Goal: Transaction & Acquisition: Purchase product/service

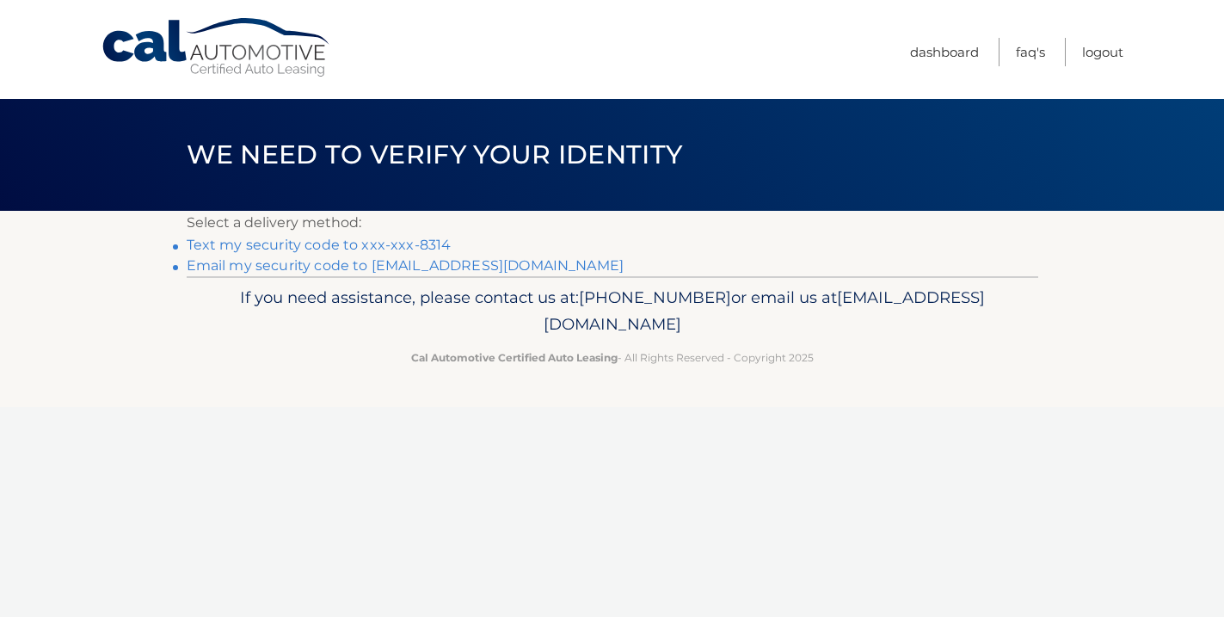
click at [384, 244] on link "Text my security code to xxx-xxx-8314" at bounding box center [319, 245] width 265 height 16
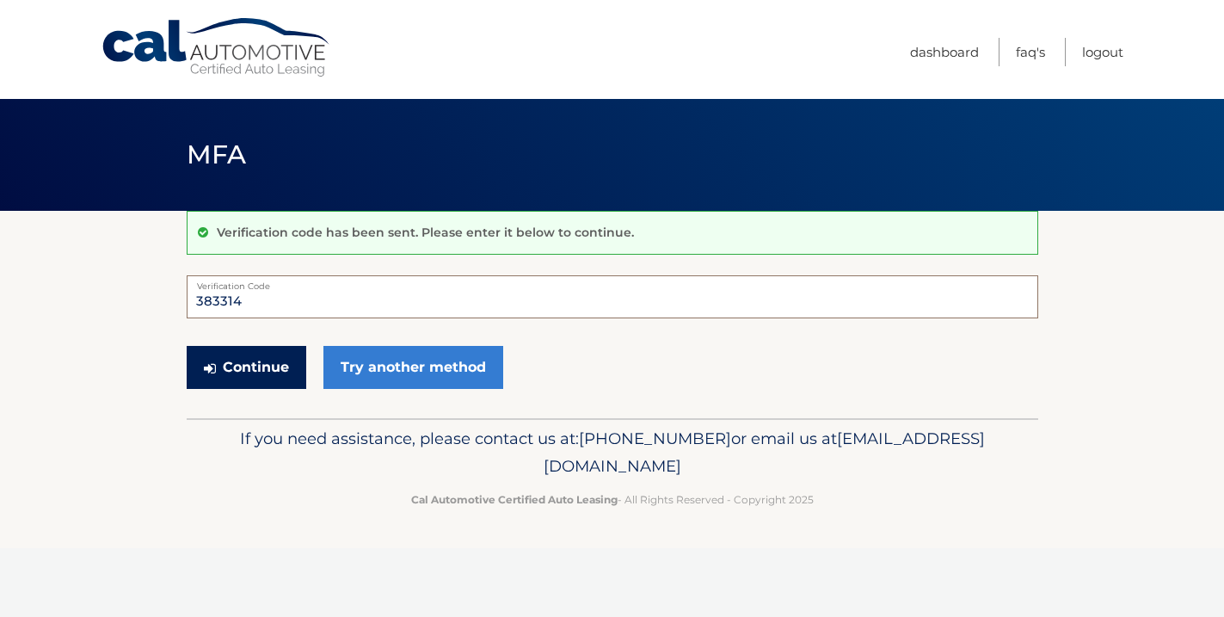
type input "383314"
click at [241, 365] on button "Continue" at bounding box center [247, 367] width 120 height 43
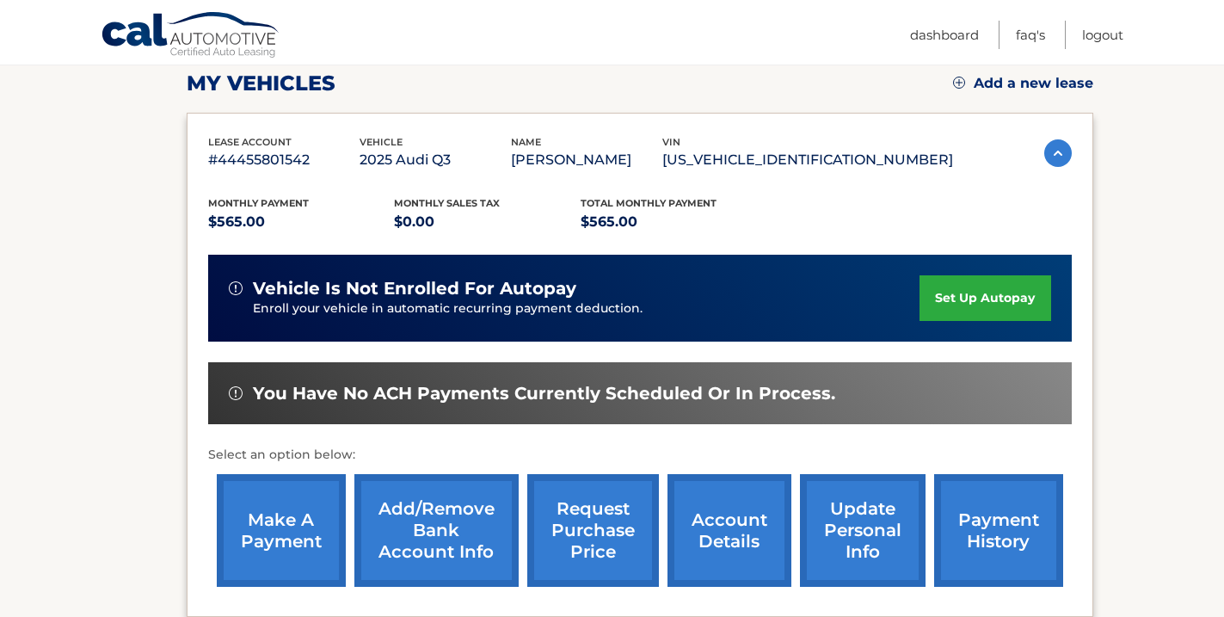
scroll to position [257, 0]
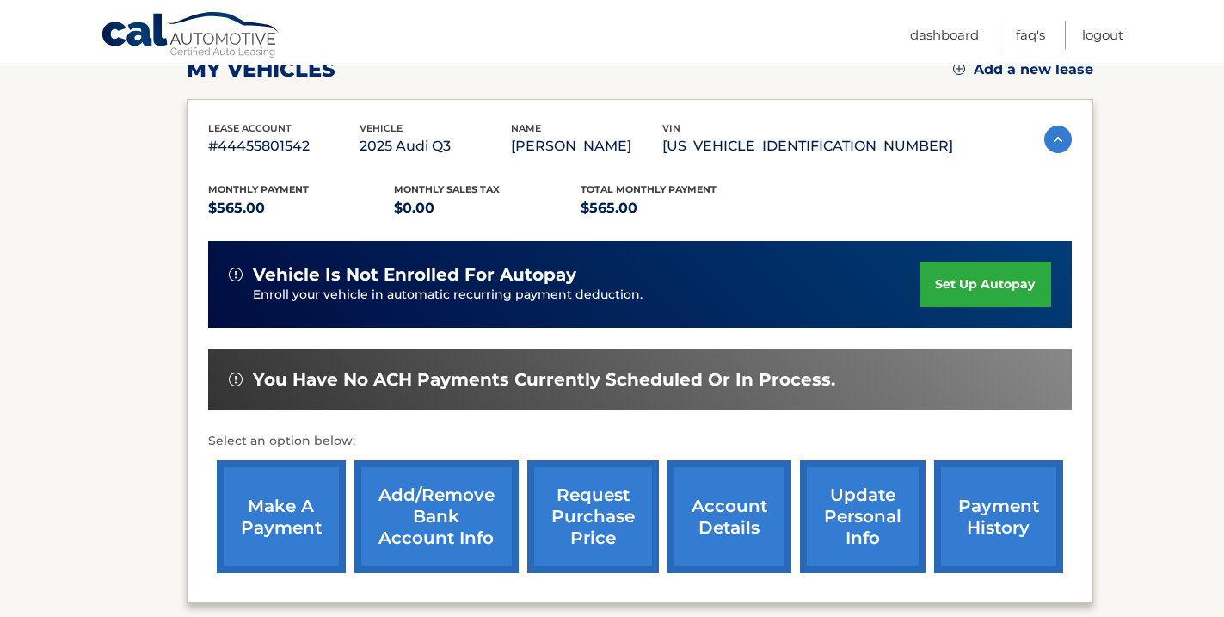
click at [293, 505] on link "make a payment" at bounding box center [281, 516] width 129 height 113
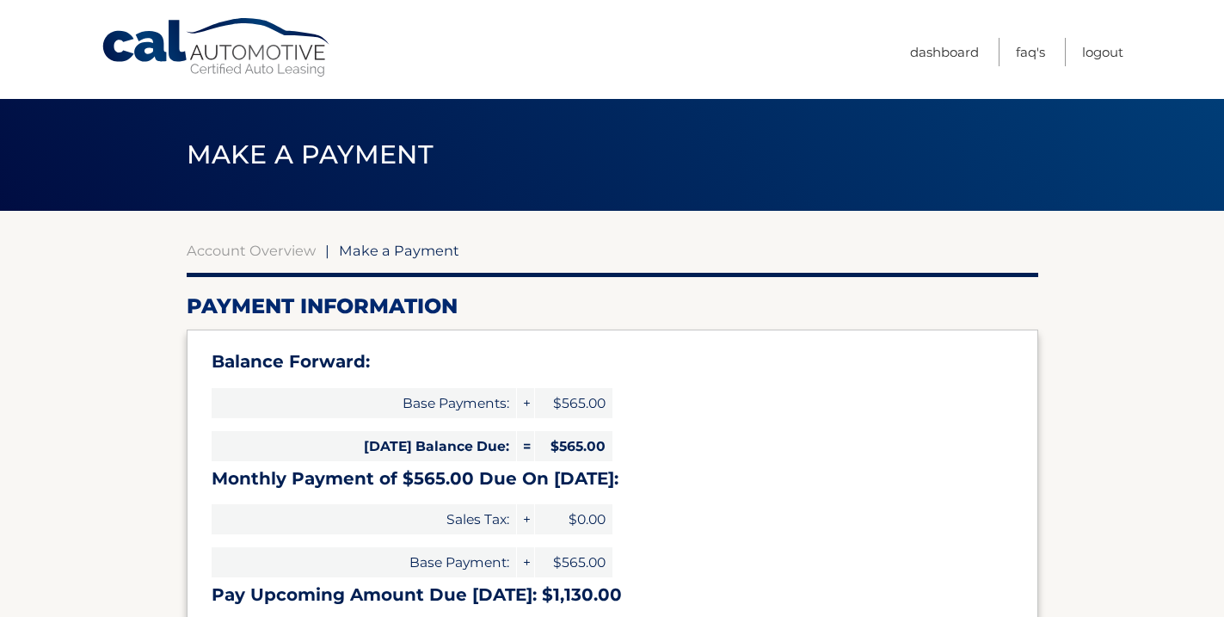
select select "YWNhYjE1ZjctODU3NS00YjgwLTkwM2ItODk3MGE5MDkyZjdl"
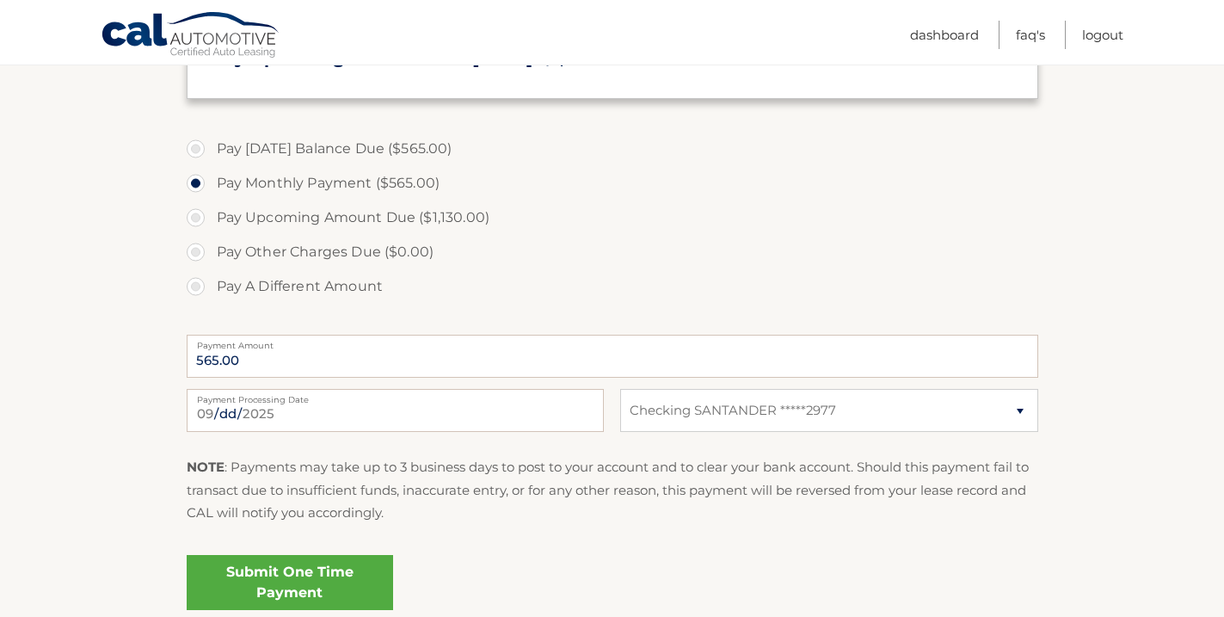
scroll to position [538, 0]
click at [237, 414] on input "2025-09-03" at bounding box center [395, 408] width 417 height 43
type input "2025-09-05"
click at [323, 486] on p "NOTE : Payments may take up to 3 business days to post to your account and to c…" at bounding box center [612, 488] width 851 height 68
click at [261, 574] on link "Submit One Time Payment" at bounding box center [290, 580] width 206 height 55
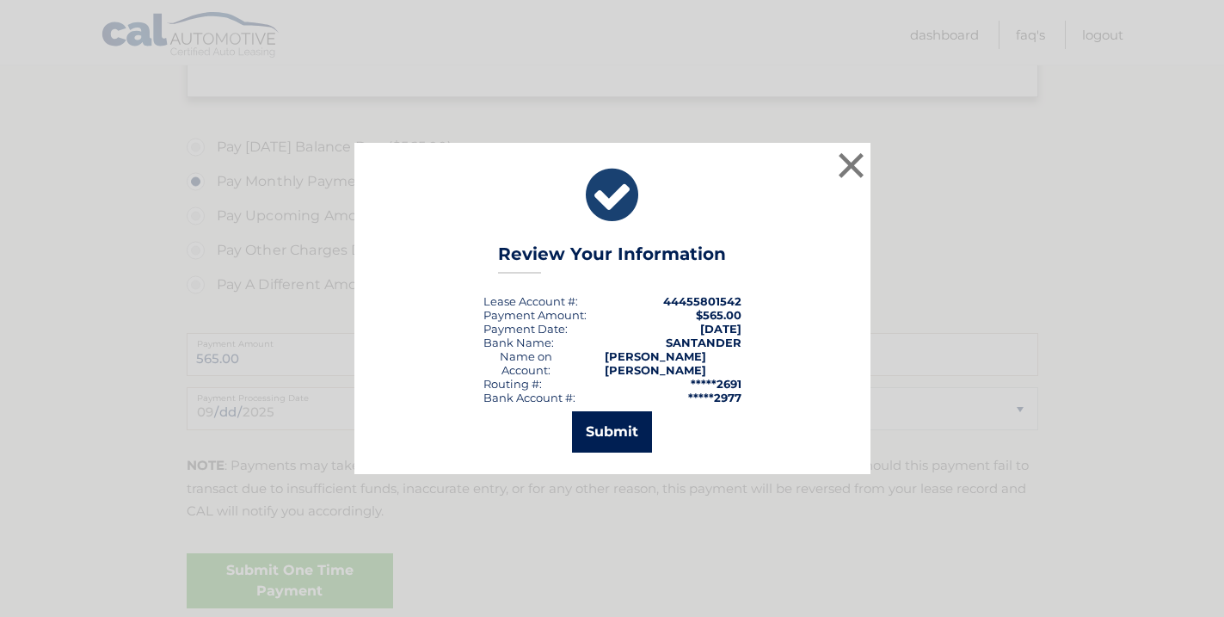
click at [607, 417] on button "Submit" at bounding box center [612, 431] width 80 height 41
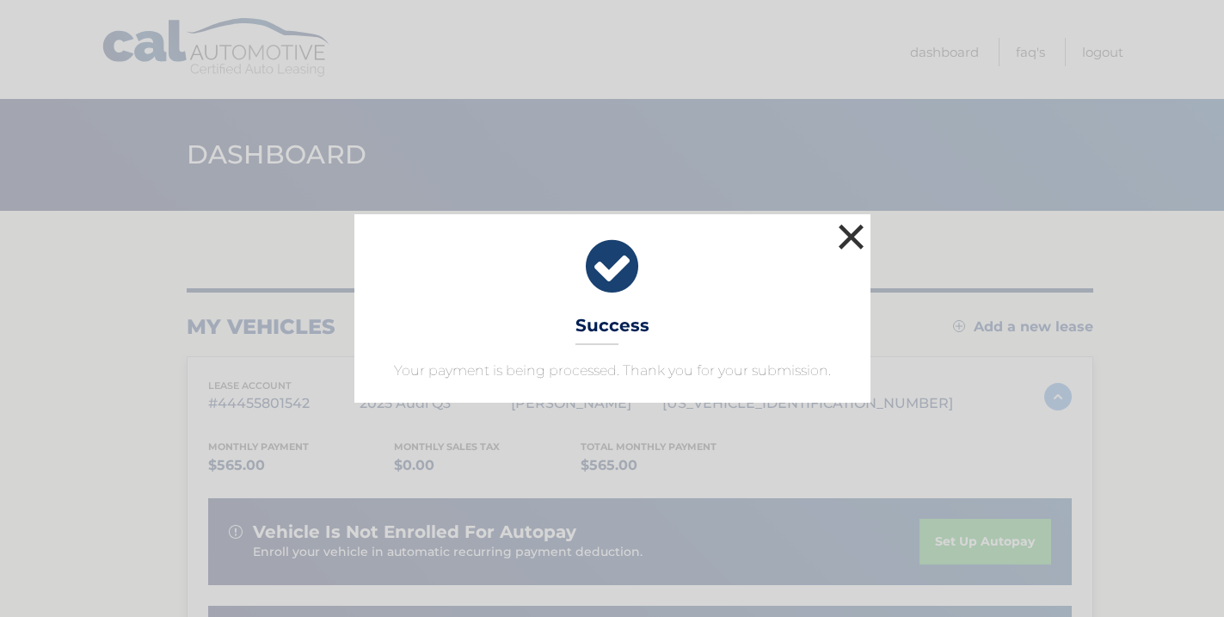
click at [857, 224] on button "×" at bounding box center [851, 236] width 34 height 34
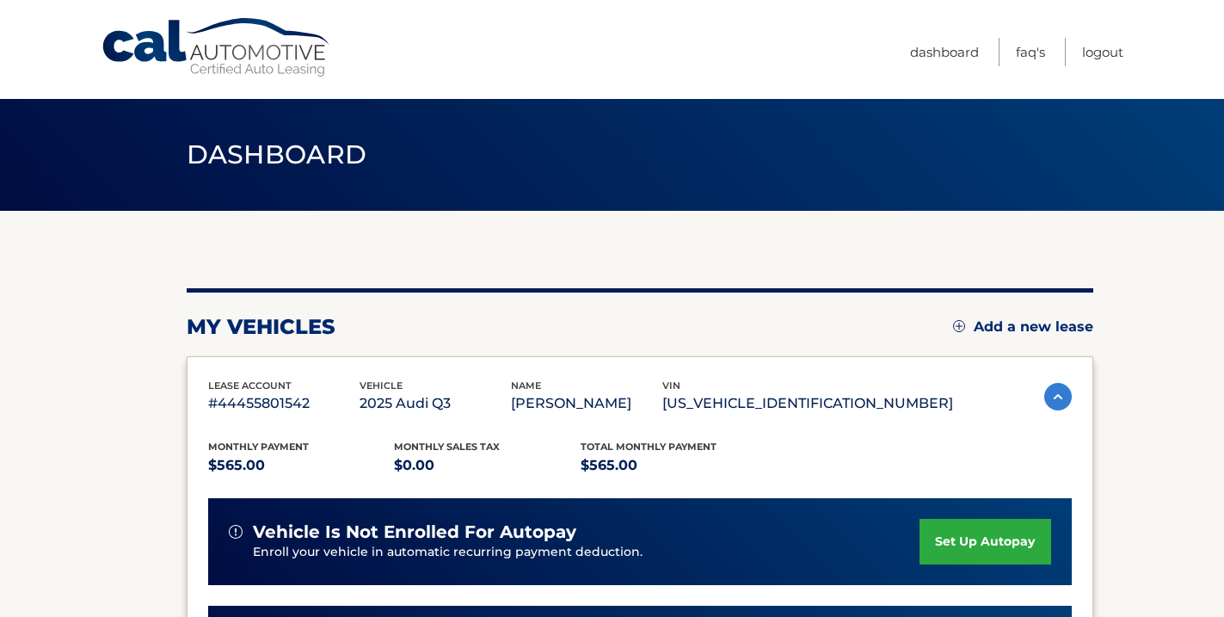
click at [857, 224] on div "my vehicles Add a new lease lease account #44455801542 vehicle 2025 Audi Q3 nam…" at bounding box center [640, 578] width 906 height 734
